Goal: Task Accomplishment & Management: Manage account settings

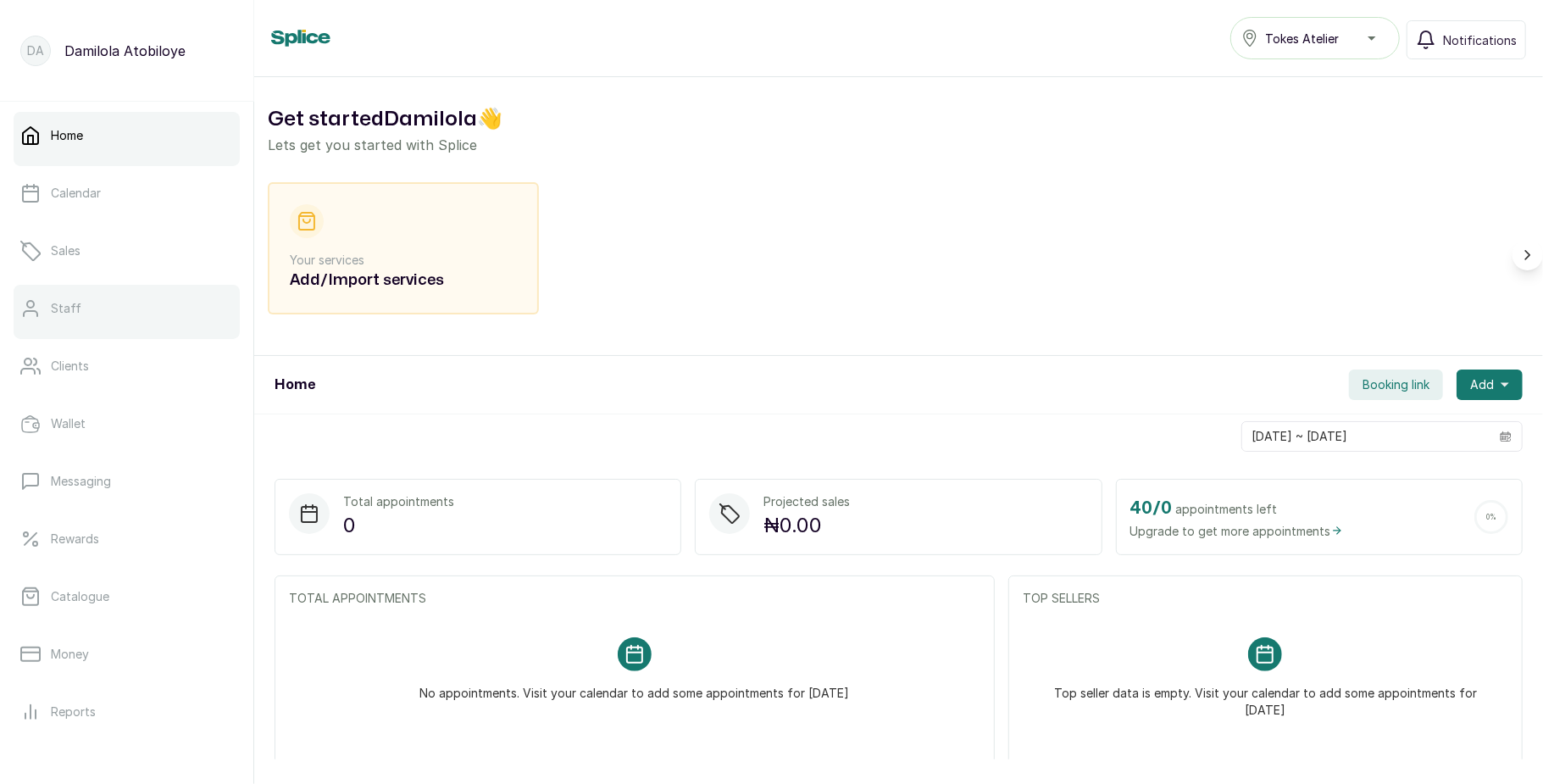
click at [119, 322] on link "Staff" at bounding box center [127, 309] width 226 height 47
